Goal: Use online tool/utility: Utilize a website feature to perform a specific function

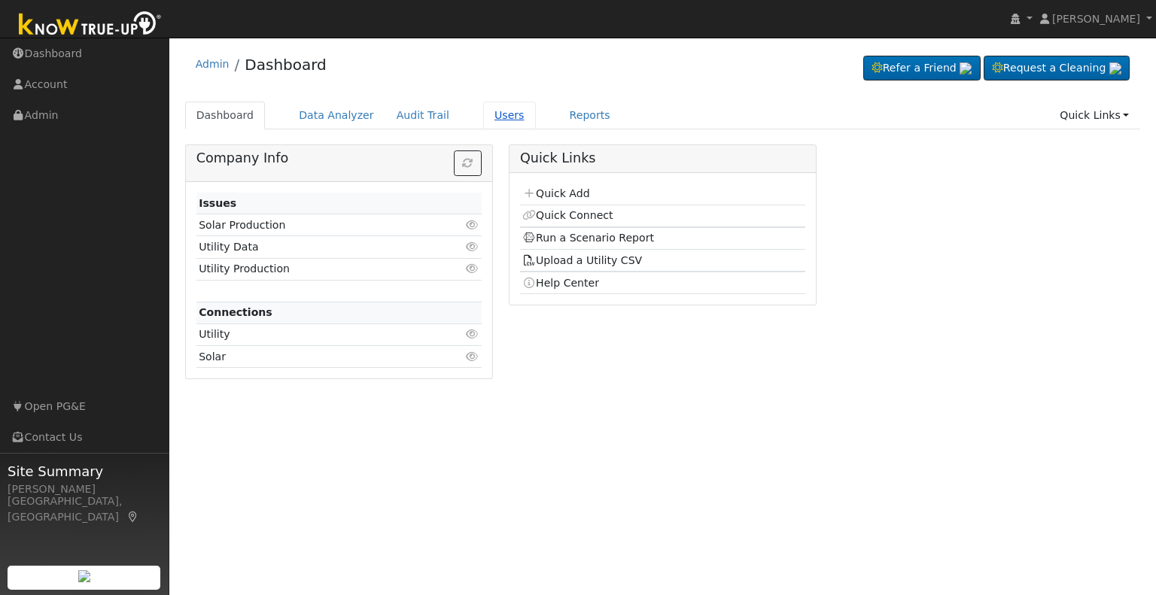
click at [485, 120] on link "Users" at bounding box center [509, 116] width 53 height 28
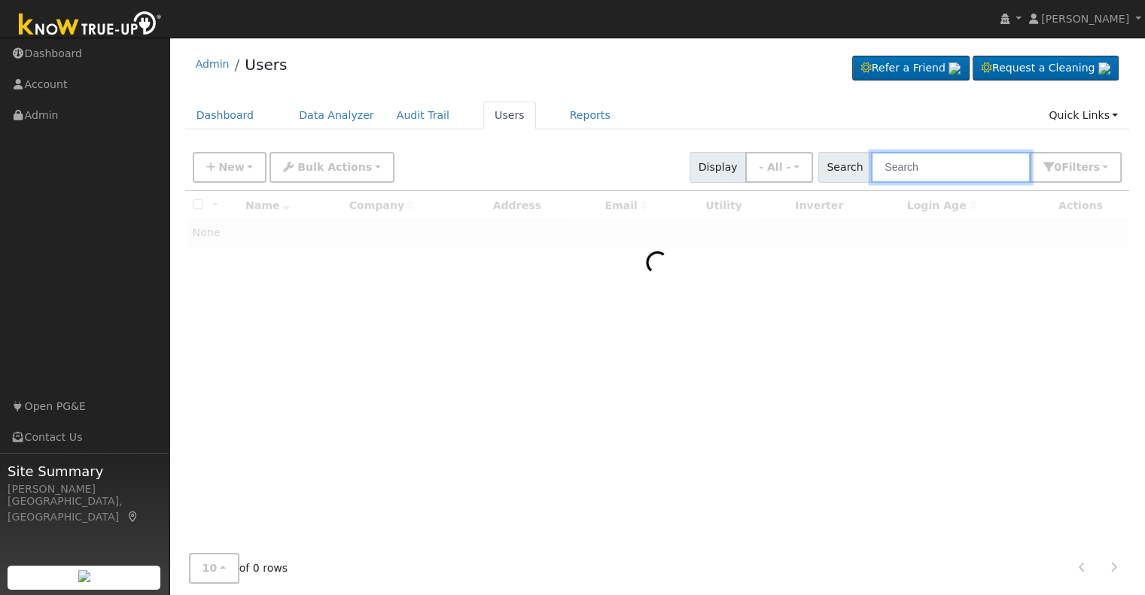
click at [918, 167] on input "text" at bounding box center [951, 167] width 160 height 31
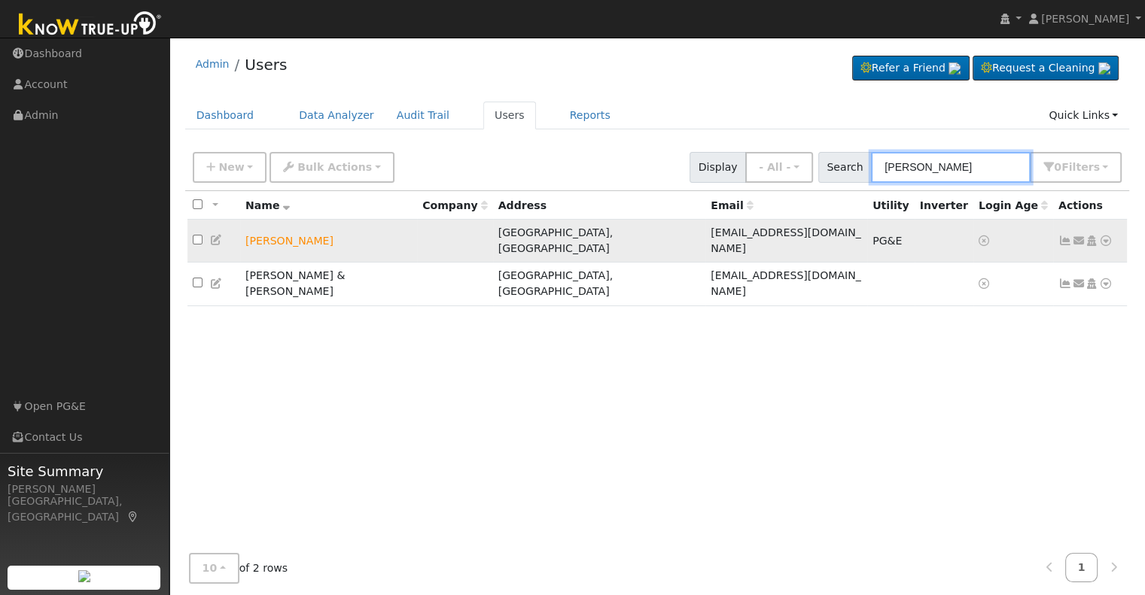
type input "[PERSON_NAME]"
click at [1111, 236] on icon at bounding box center [1106, 241] width 14 height 11
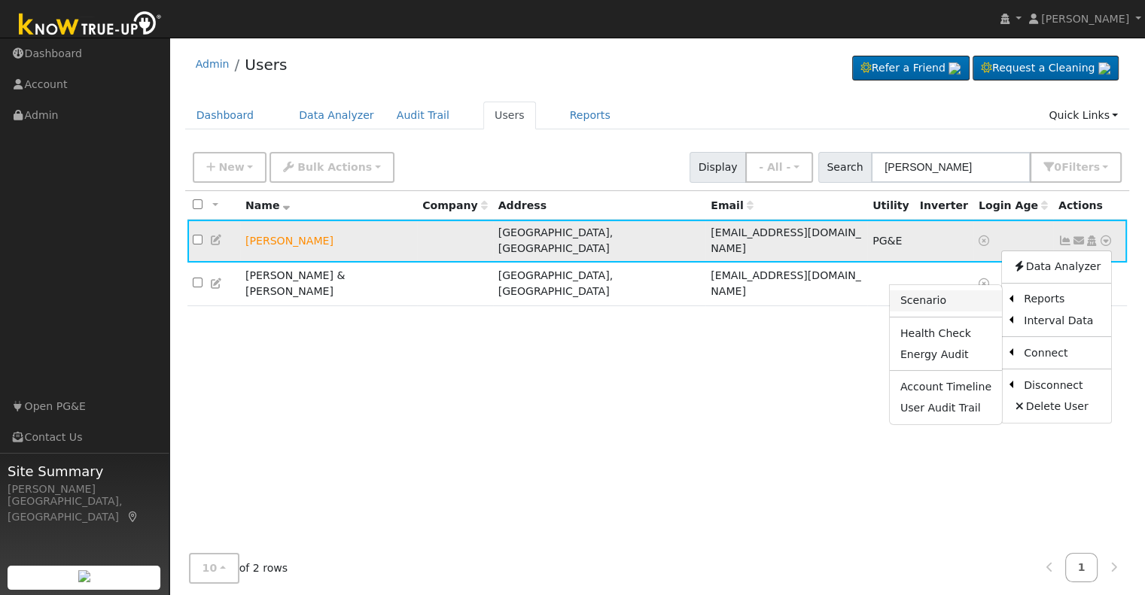
click at [938, 294] on link "Scenario" at bounding box center [945, 300] width 112 height 21
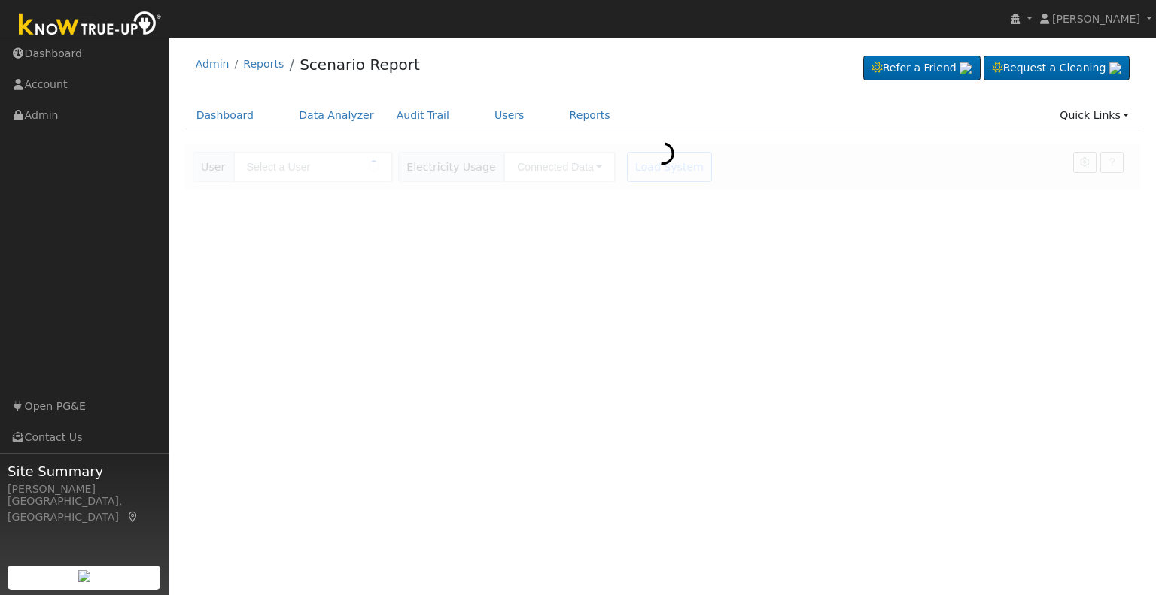
type input "[PERSON_NAME]"
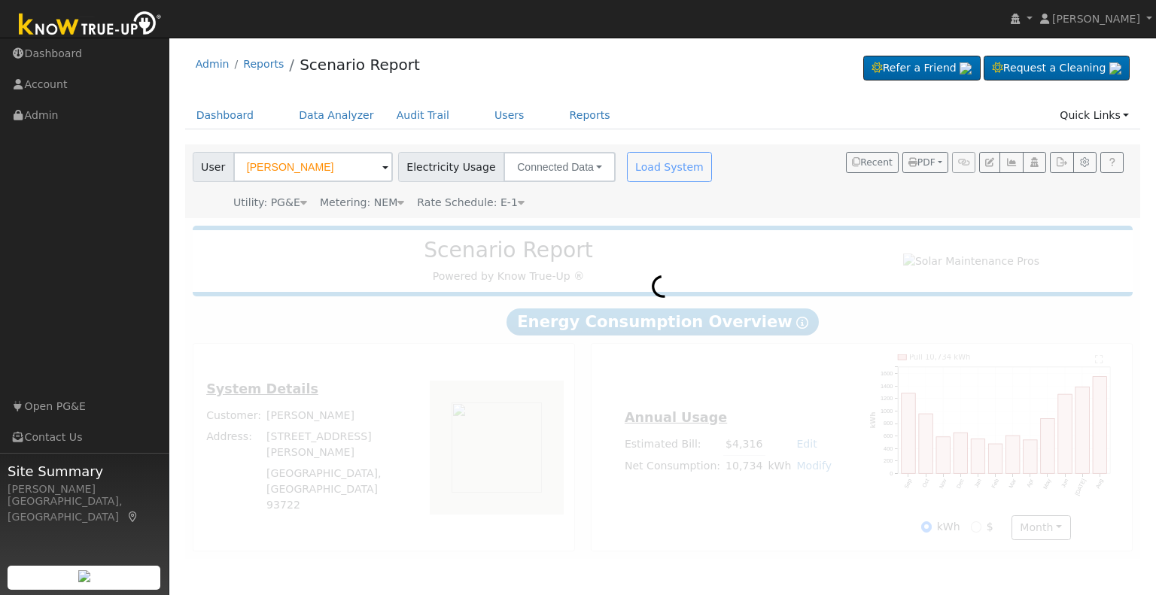
click at [635, 167] on div "Load System" at bounding box center [671, 167] width 95 height 30
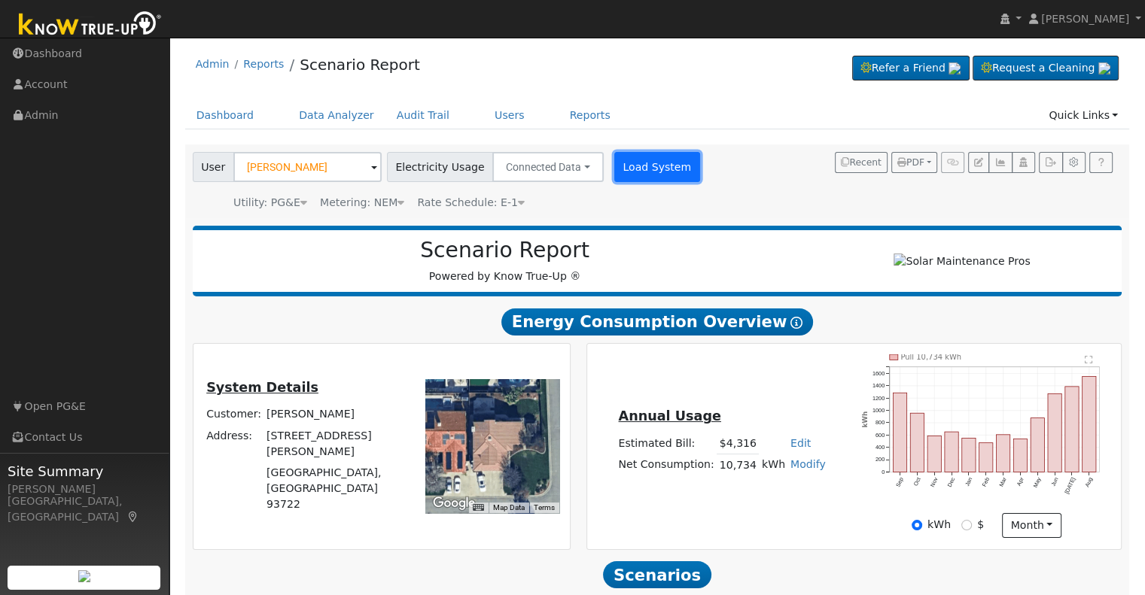
click at [614, 171] on button "Load System" at bounding box center [657, 167] width 86 height 30
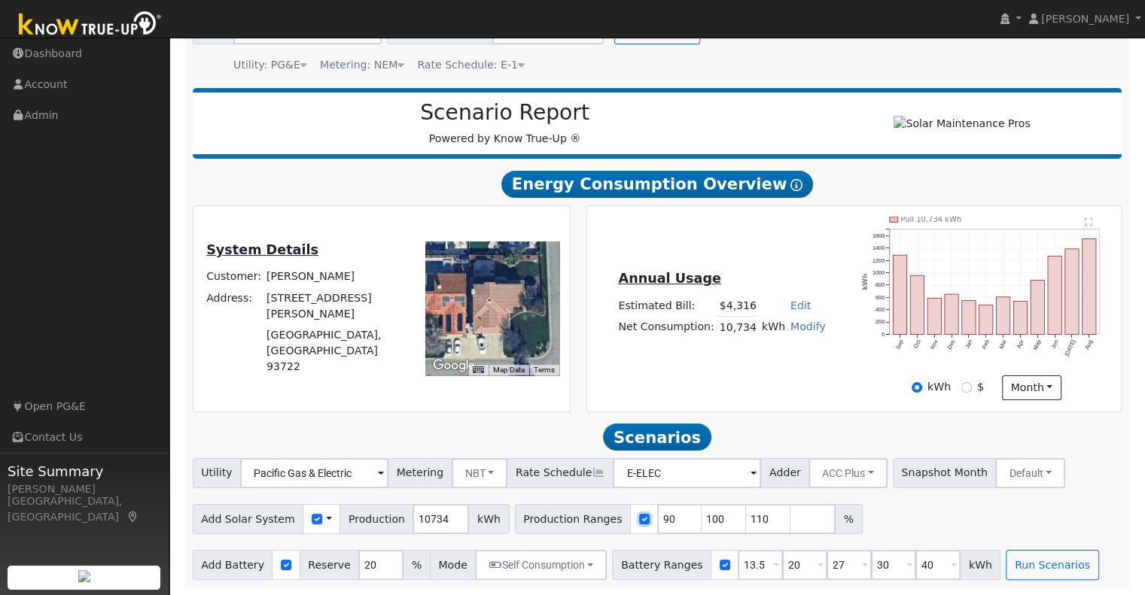
click at [639, 514] on input "checkbox" at bounding box center [644, 519] width 11 height 11
checkbox input "false"
click at [412, 524] on input "10734" at bounding box center [440, 519] width 56 height 30
click at [1005, 567] on button "Run Scenarios" at bounding box center [1051, 565] width 93 height 30
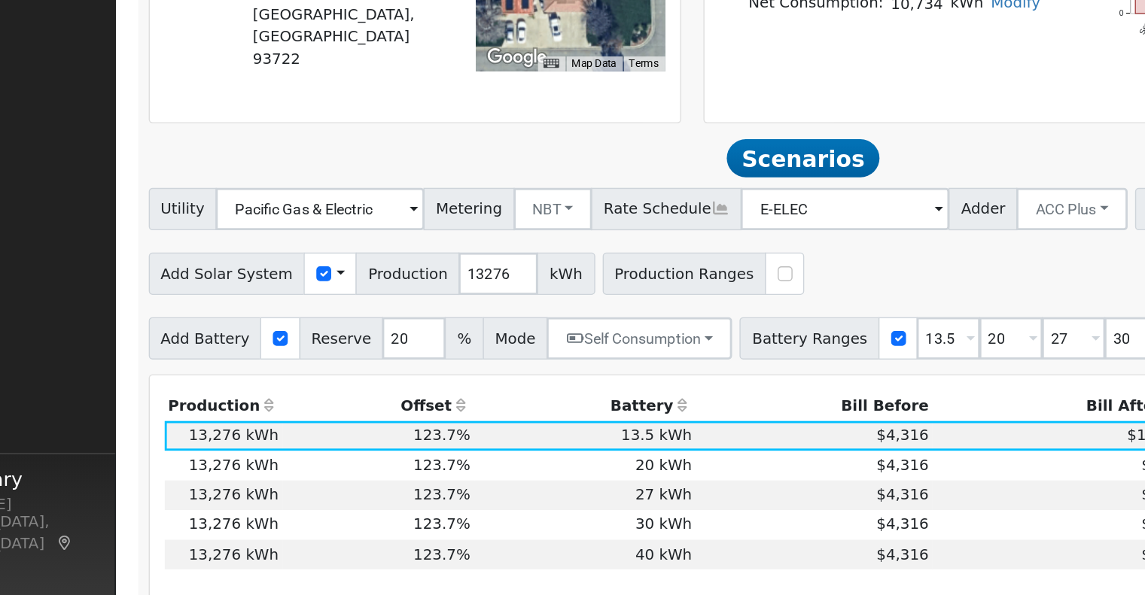
scroll to position [331, 0]
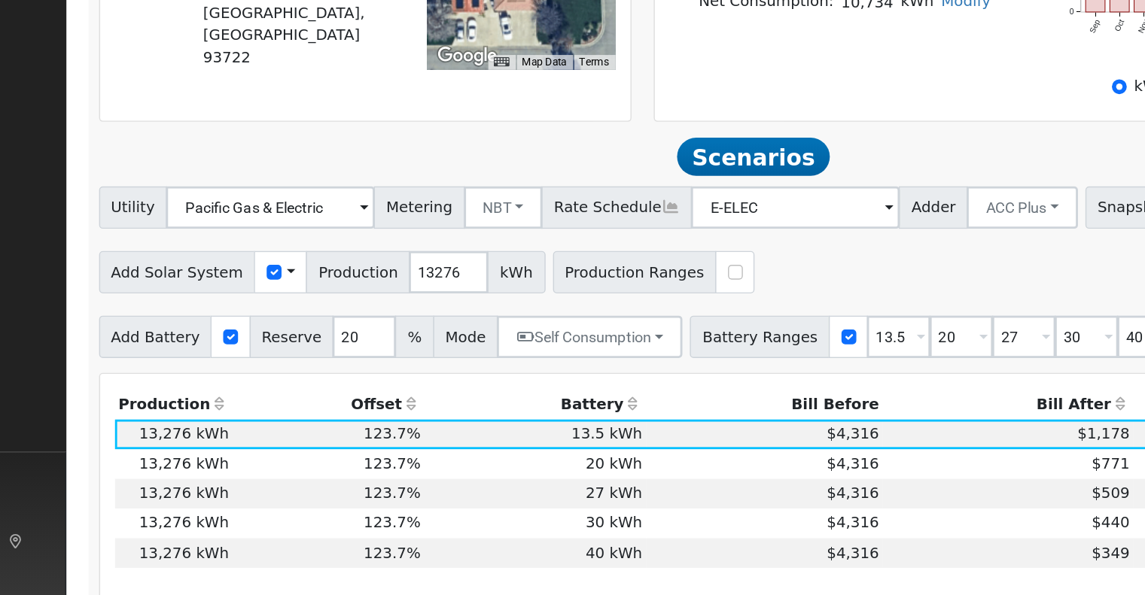
click at [561, 489] on td "27 kWh" at bounding box center [502, 483] width 157 height 21
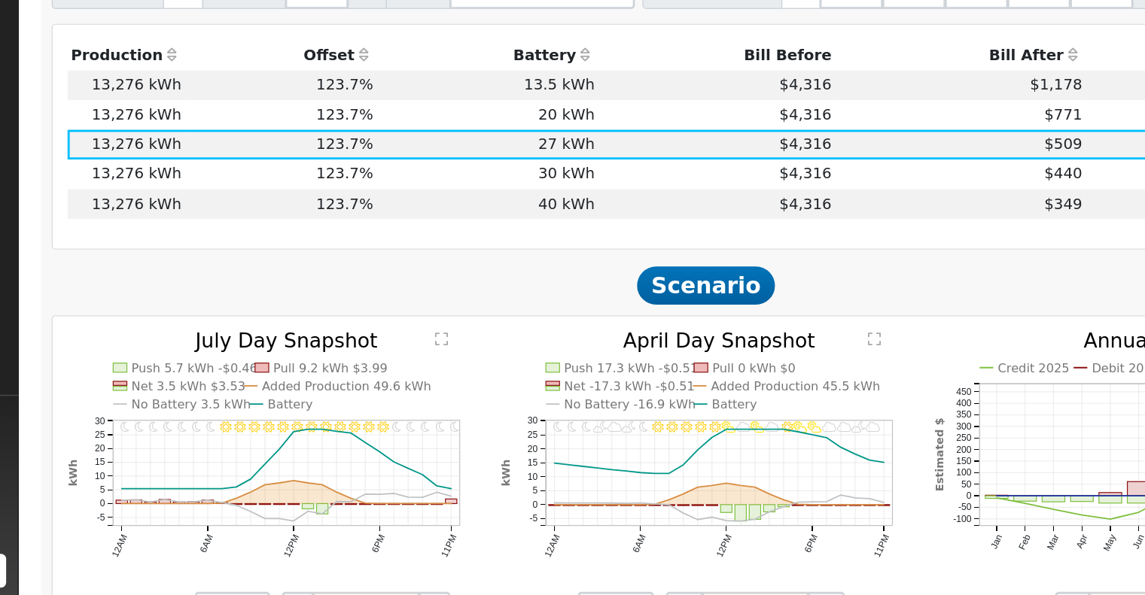
scroll to position [582, 0]
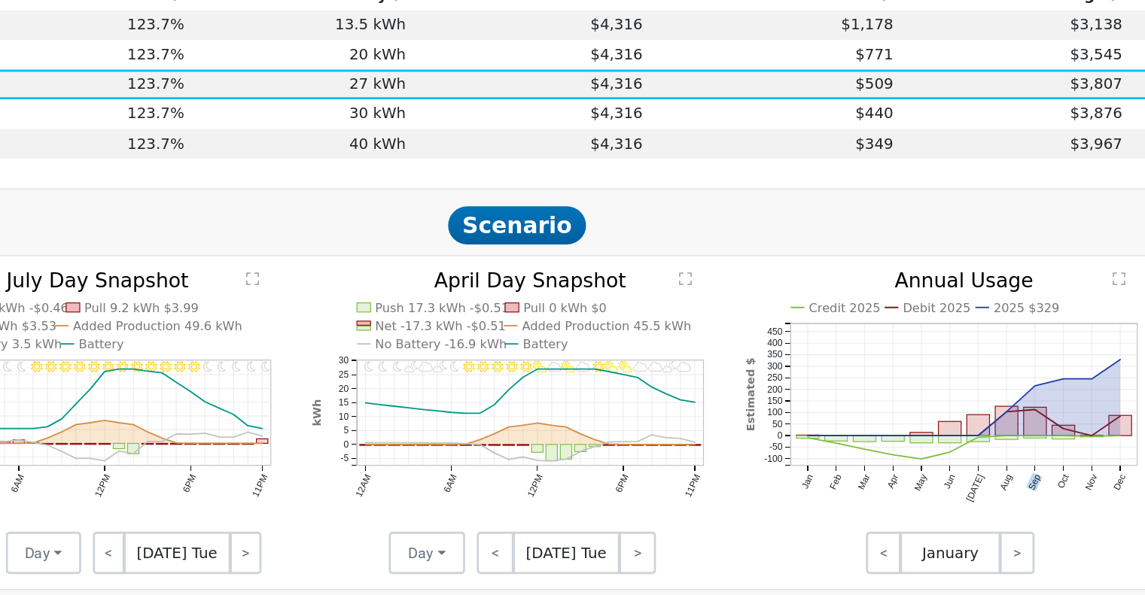
drag, startPoint x: 907, startPoint y: 489, endPoint x: 1060, endPoint y: 537, distance: 160.2
click at [1041, 537] on icon "Credit 2025 Debit 2025 2025 $329 Jan Feb Mar Apr May Jun Jul Aug Sep Oct Nov De…" at bounding box center [965, 463] width 292 height 196
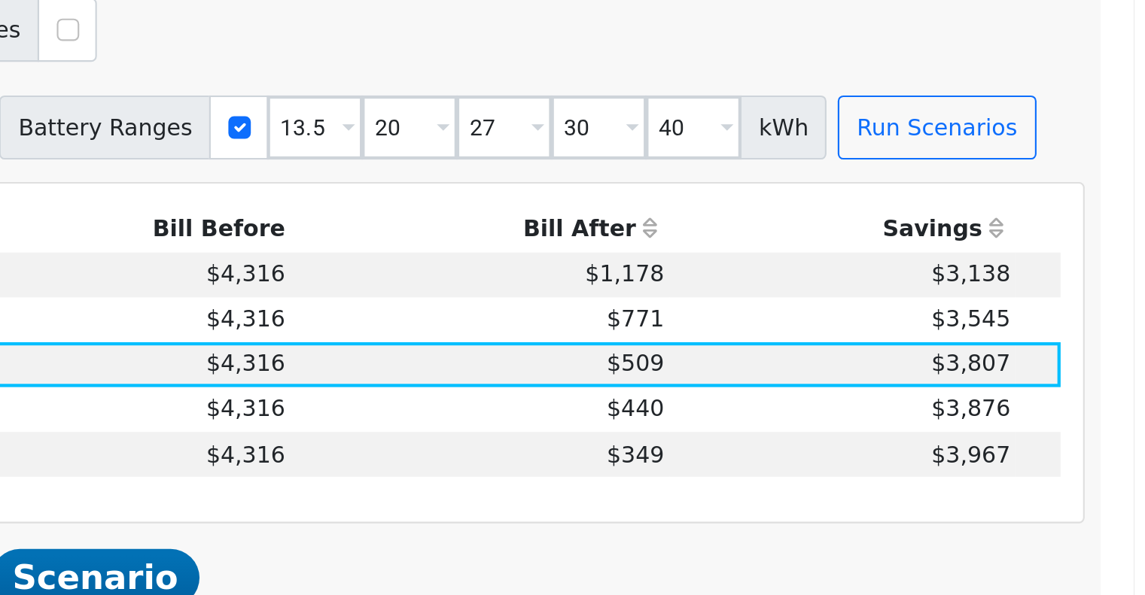
scroll to position [327, 0]
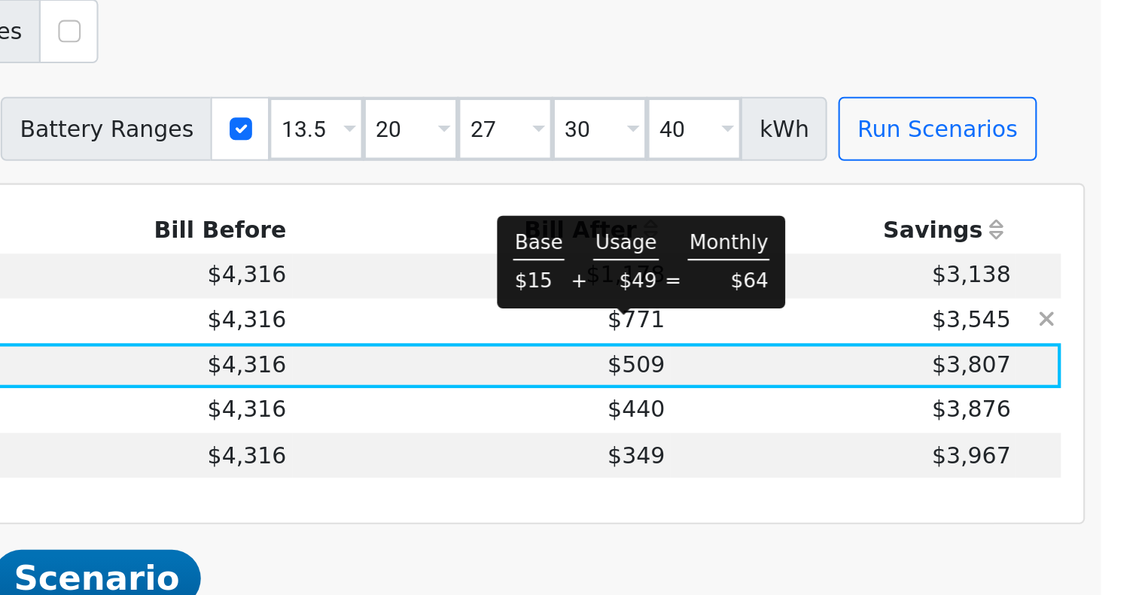
click at [898, 471] on span "$771" at bounding box center [910, 465] width 27 height 12
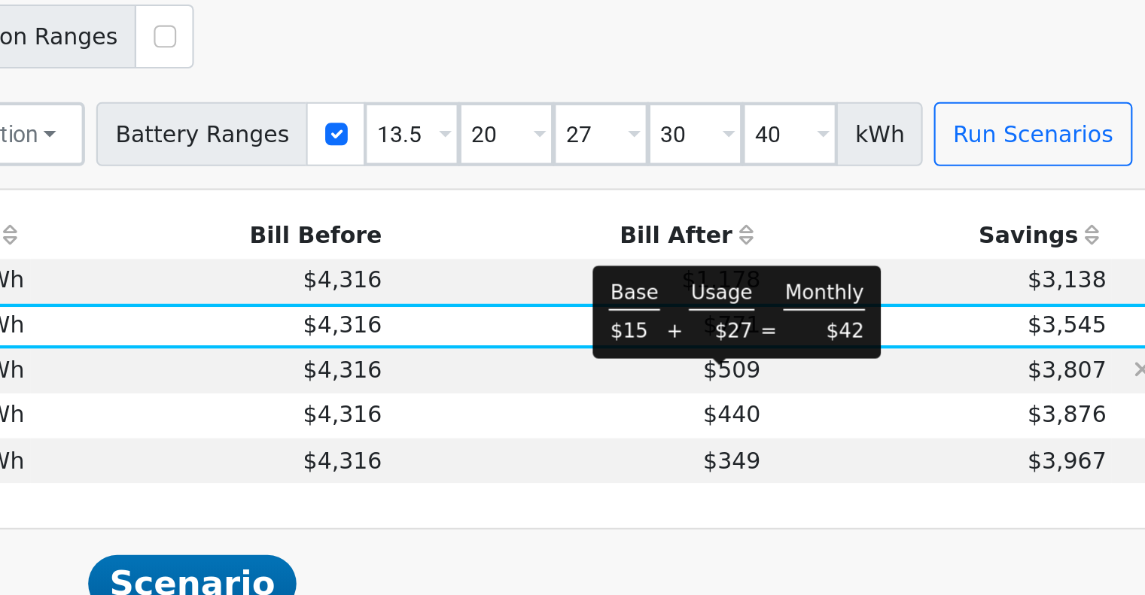
click at [900, 492] on span "$509" at bounding box center [910, 486] width 27 height 12
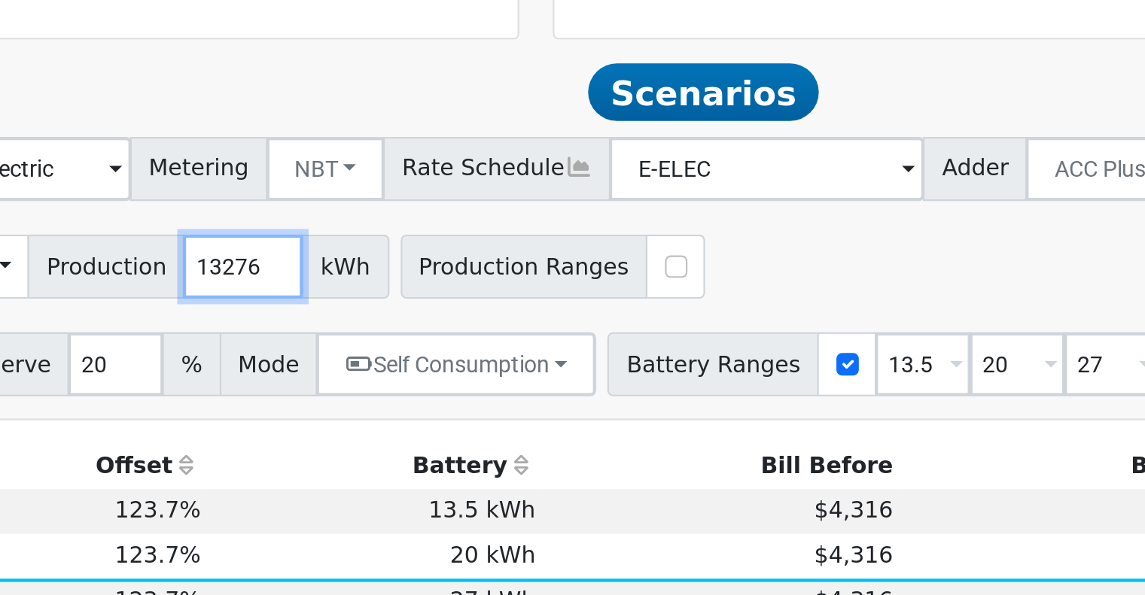
click at [413, 339] on input "13276" at bounding box center [440, 330] width 56 height 30
click at [698, 345] on div "Add Solar System Use CSV Data Production 12357 kWh Production Ranges" at bounding box center [657, 326] width 935 height 35
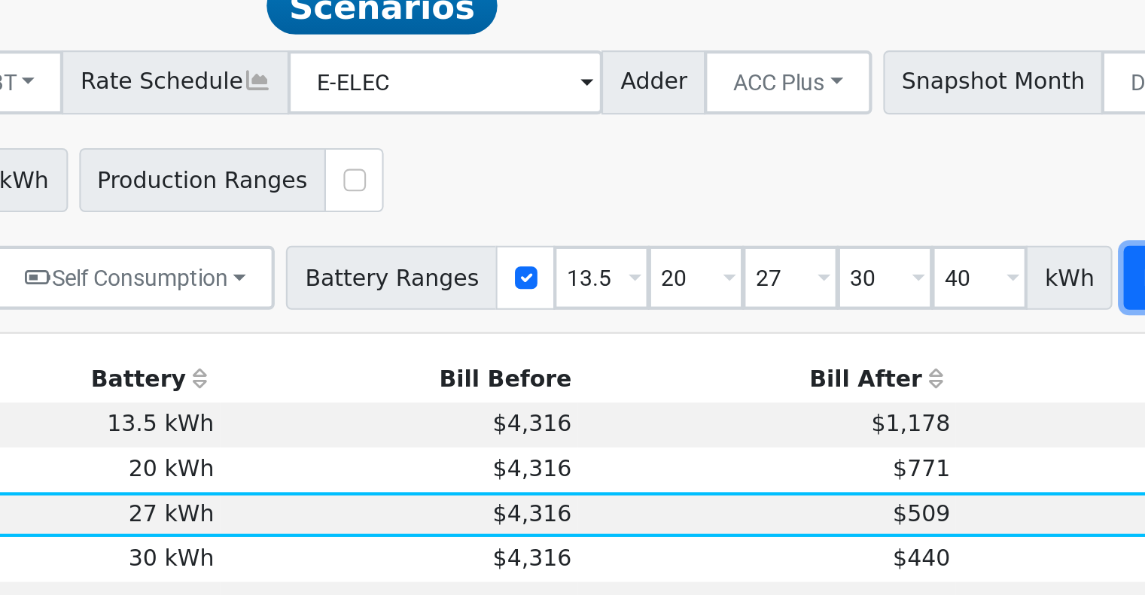
click at [1005, 383] on button "Run Scenarios" at bounding box center [1051, 375] width 93 height 30
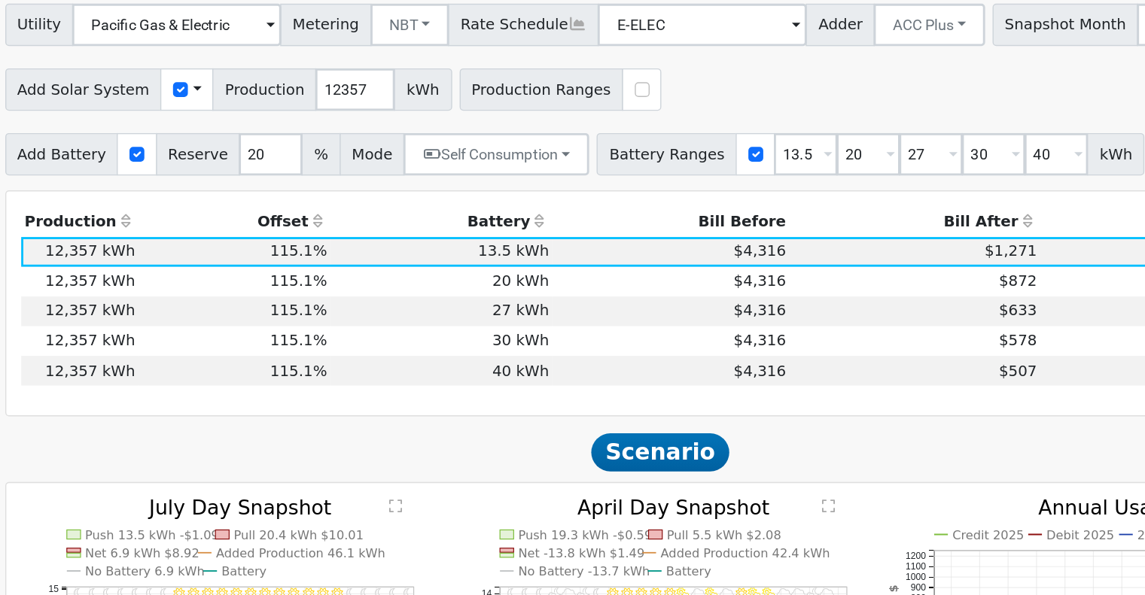
scroll to position [521, 0]
click at [564, 300] on td "27 kWh" at bounding box center [502, 293] width 157 height 21
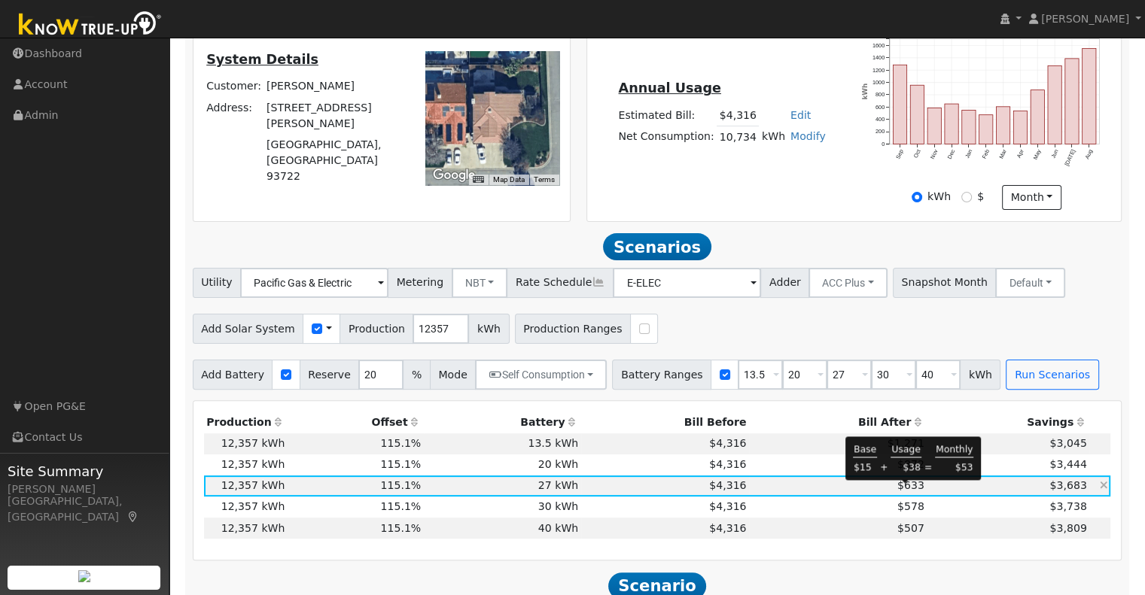
scroll to position [327, 0]
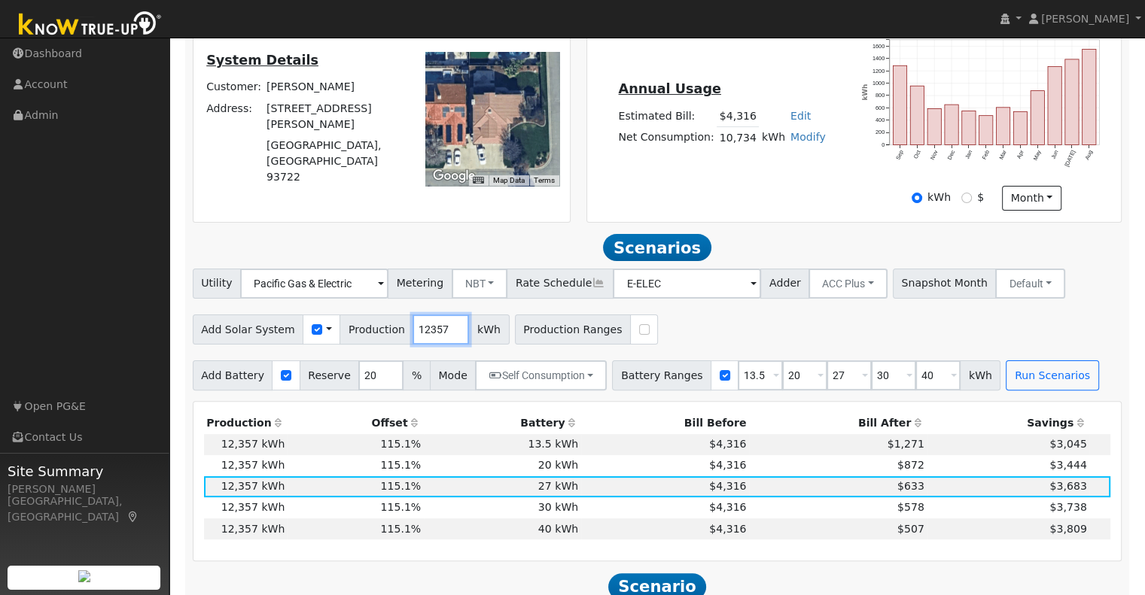
click at [414, 332] on input "12357" at bounding box center [440, 330] width 56 height 30
type input "12632"
click at [1005, 379] on button "Run Scenarios" at bounding box center [1051, 375] width 93 height 30
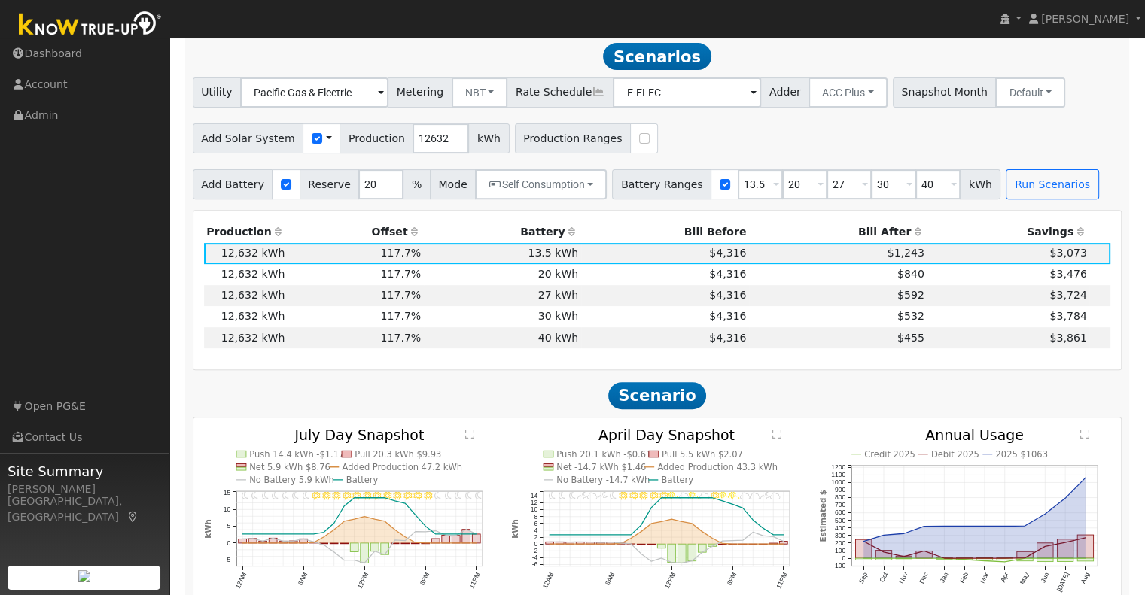
scroll to position [521, 0]
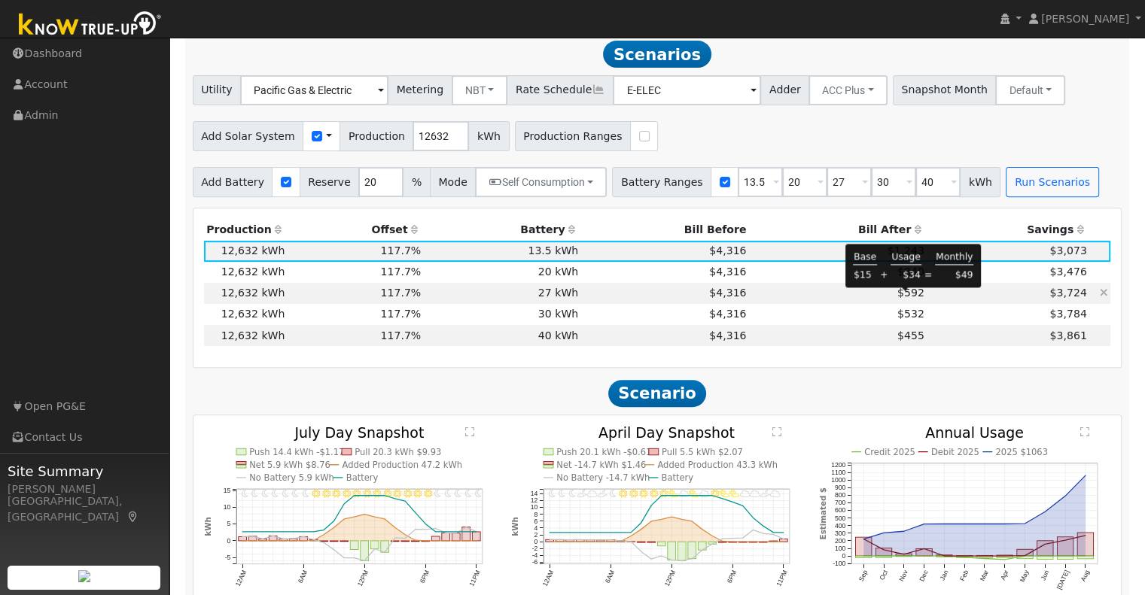
click at [903, 299] on span "$592" at bounding box center [910, 293] width 27 height 12
